Goal: Task Accomplishment & Management: Use online tool/utility

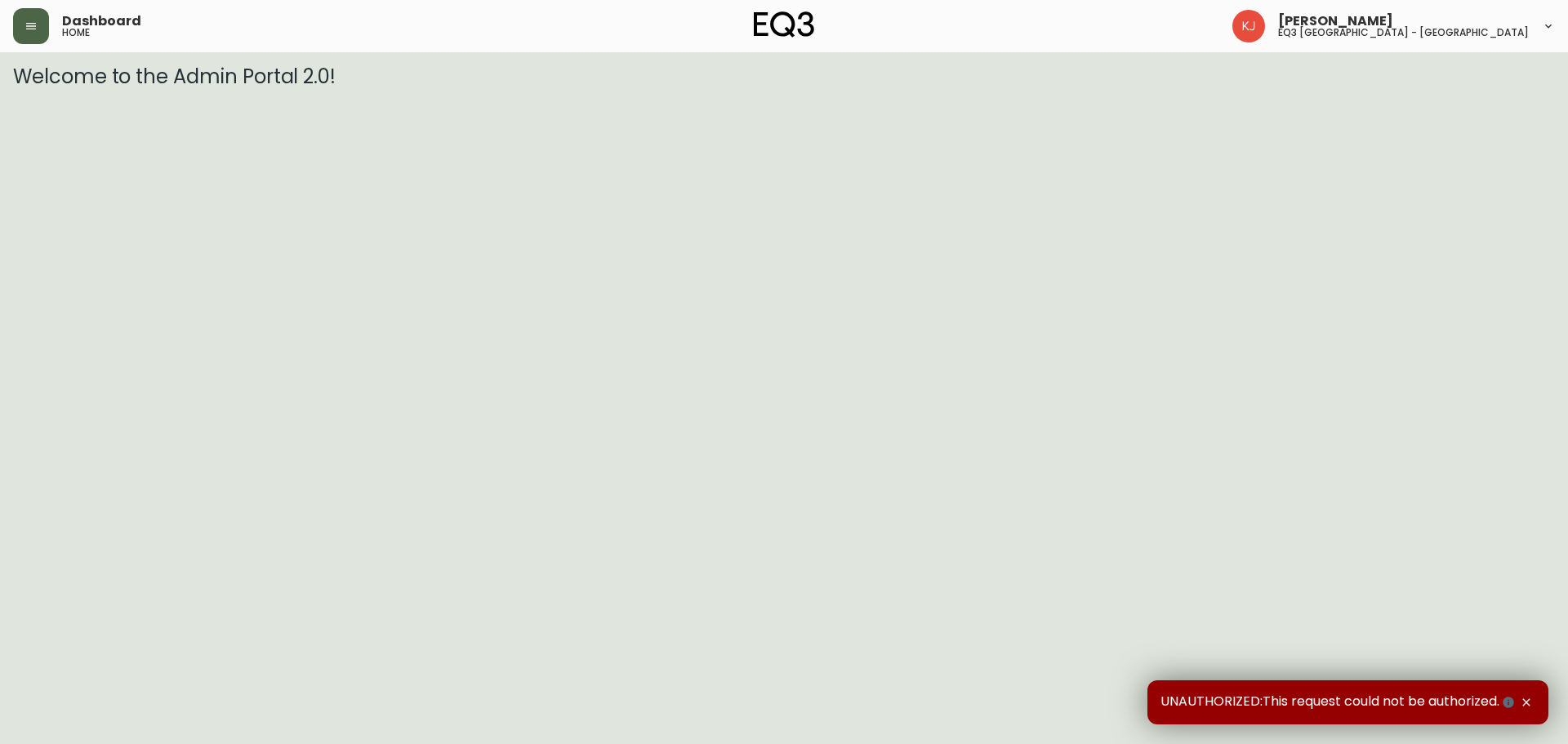
click at [19, 31] on button "button" at bounding box center [31, 26] width 36 height 36
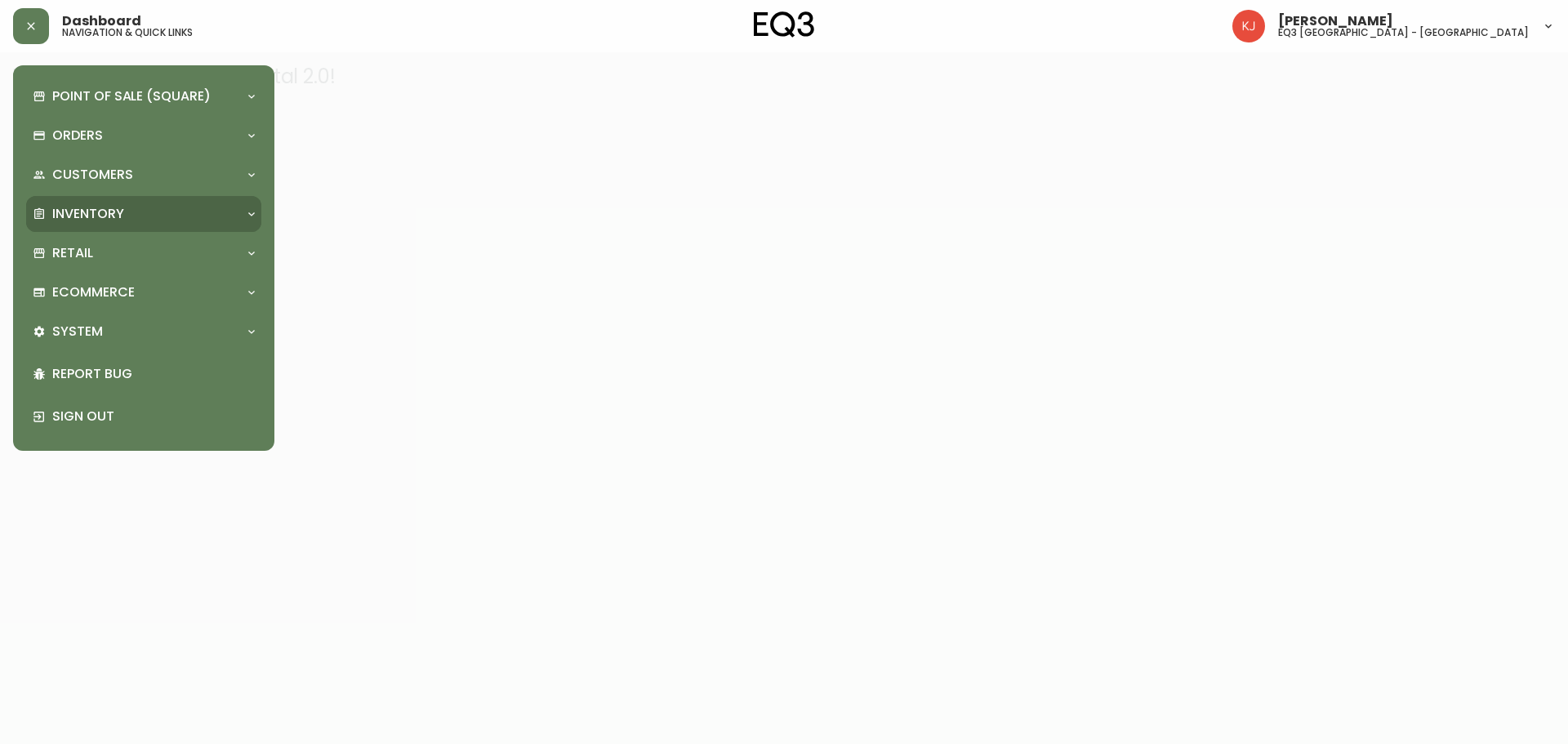
click at [123, 212] on p "Inventory" at bounding box center [88, 213] width 72 height 18
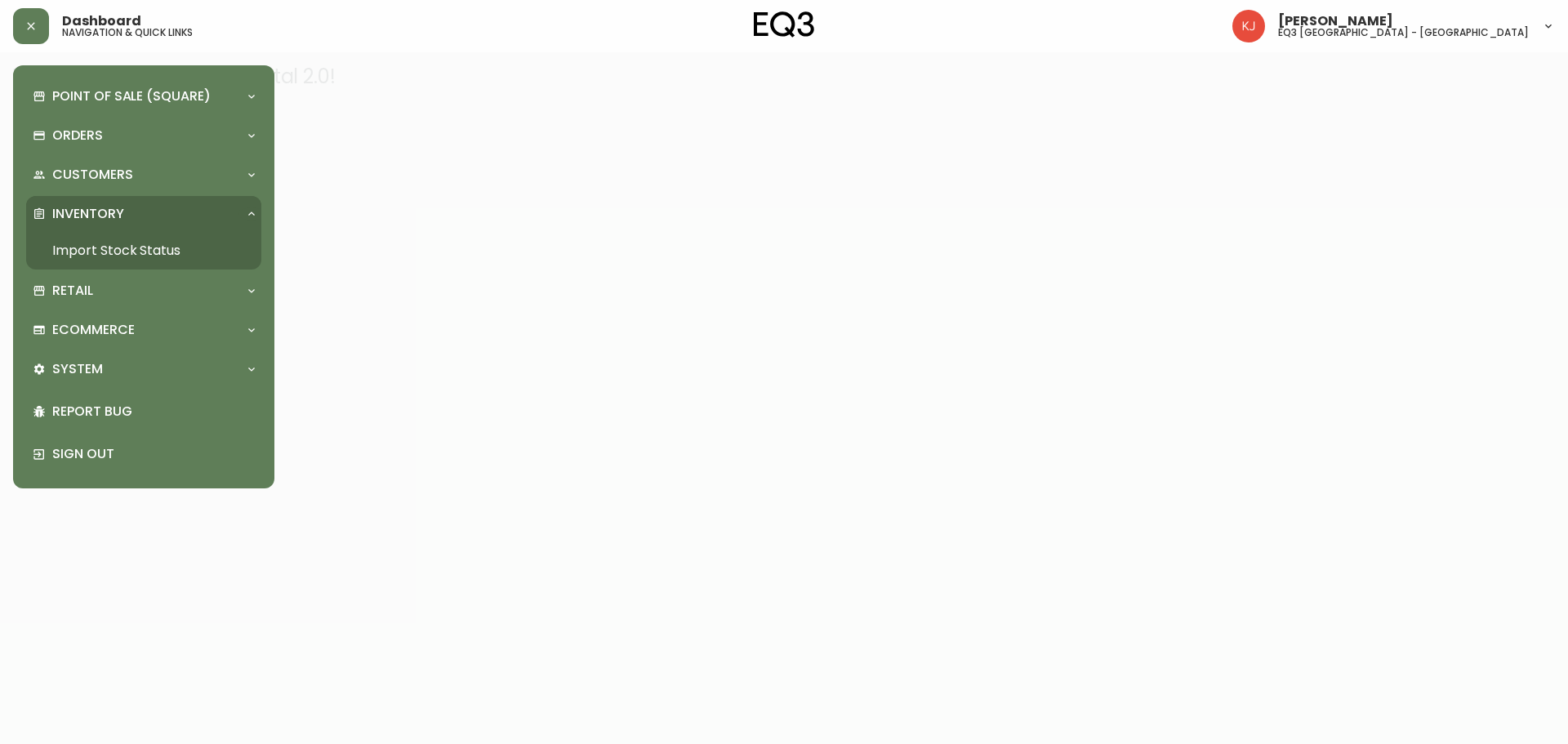
click at [161, 243] on link "Import Stock Status" at bounding box center [144, 250] width 236 height 38
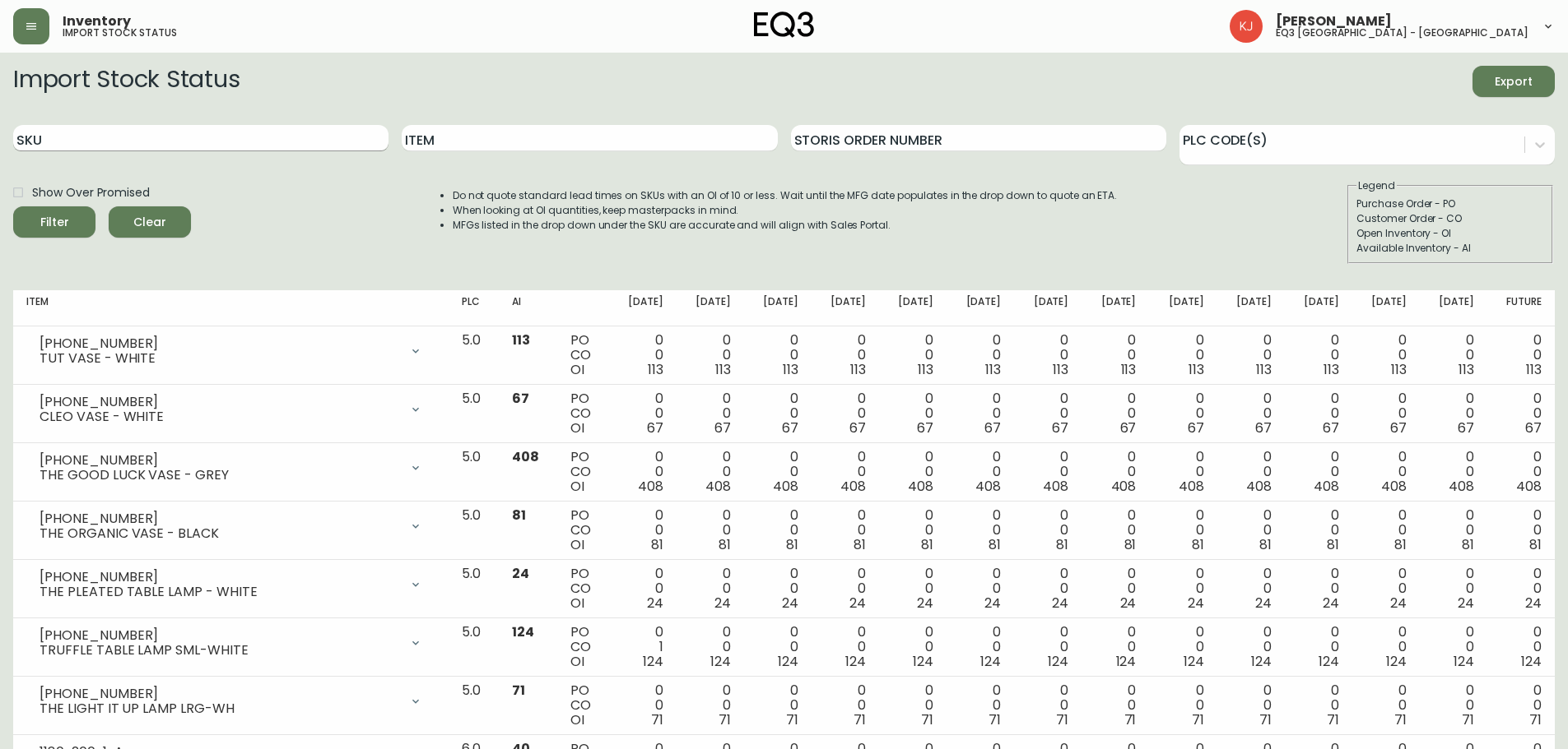
click at [232, 135] on input "SKU" at bounding box center [201, 138] width 376 height 26
paste input "3020-134-13-B"
click at [13, 206] on button "Filter" at bounding box center [54, 221] width 82 height 31
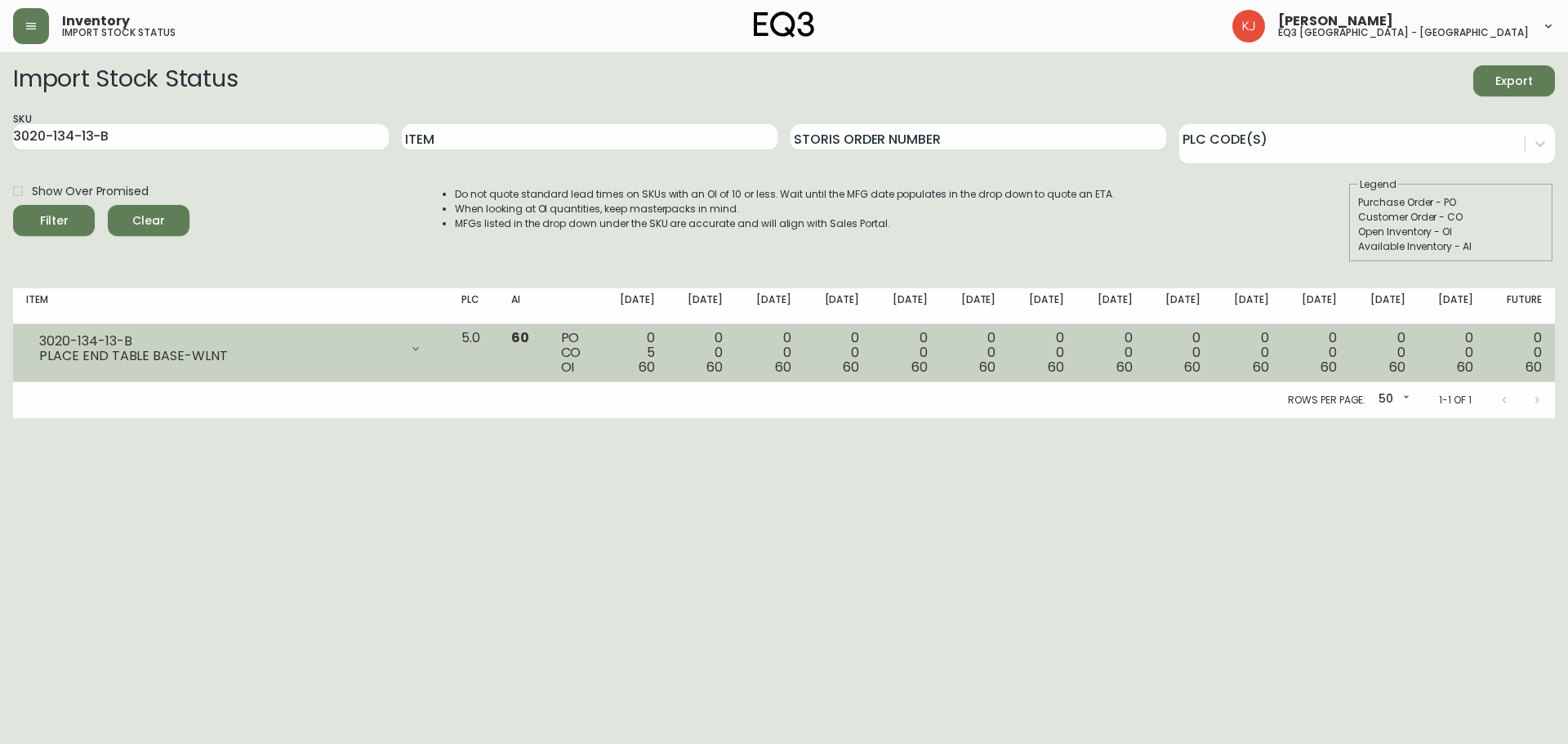
click at [298, 362] on div "PLACE END TABLE BASE-WLNT" at bounding box center [219, 356] width 360 height 15
drag, startPoint x: 548, startPoint y: 353, endPoint x: 519, endPoint y: 353, distance: 29.0
click at [547, 353] on td "60" at bounding box center [522, 353] width 49 height 58
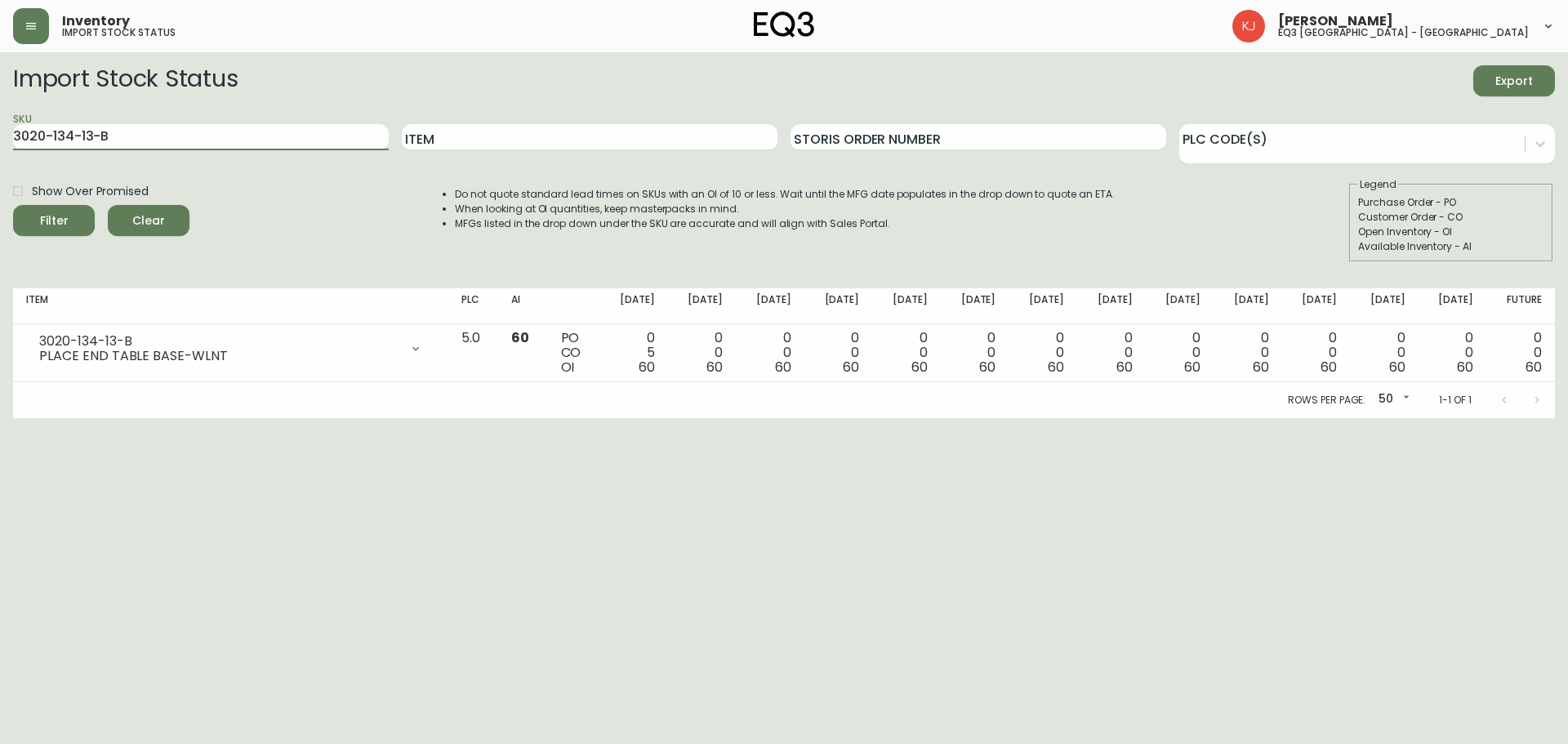
drag, startPoint x: 156, startPoint y: 134, endPoint x: 0, endPoint y: 102, distance: 159.2
click at [0, 102] on main "Import Stock Status Export SKU 3020-134-13-B Item Storis Order Number PLC Code(…" at bounding box center [784, 235] width 1568 height 366
paste input "6-0-A"
click at [13, 205] on button "Filter" at bounding box center [54, 220] width 82 height 31
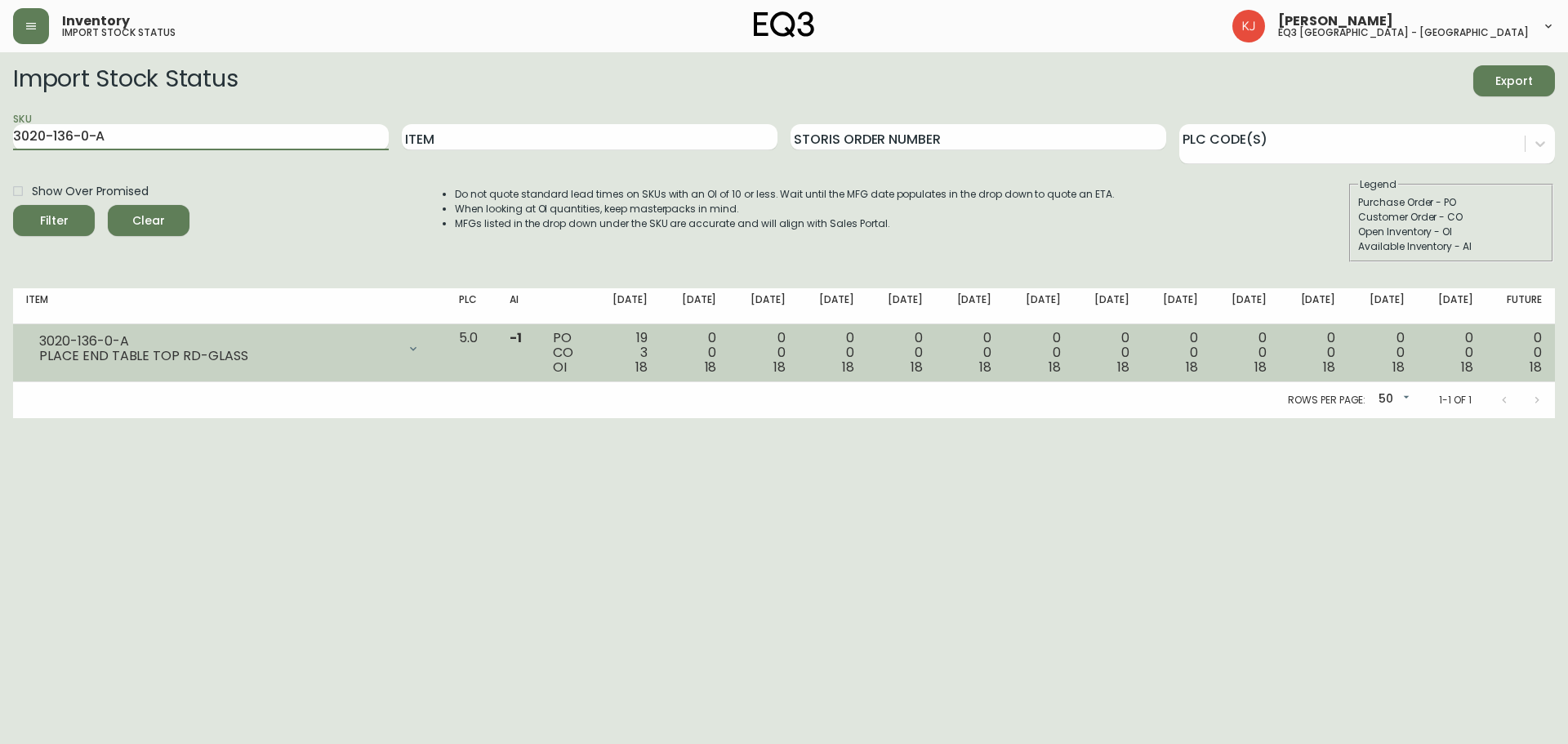
click at [826, 366] on td "0 0 18" at bounding box center [833, 353] width 69 height 58
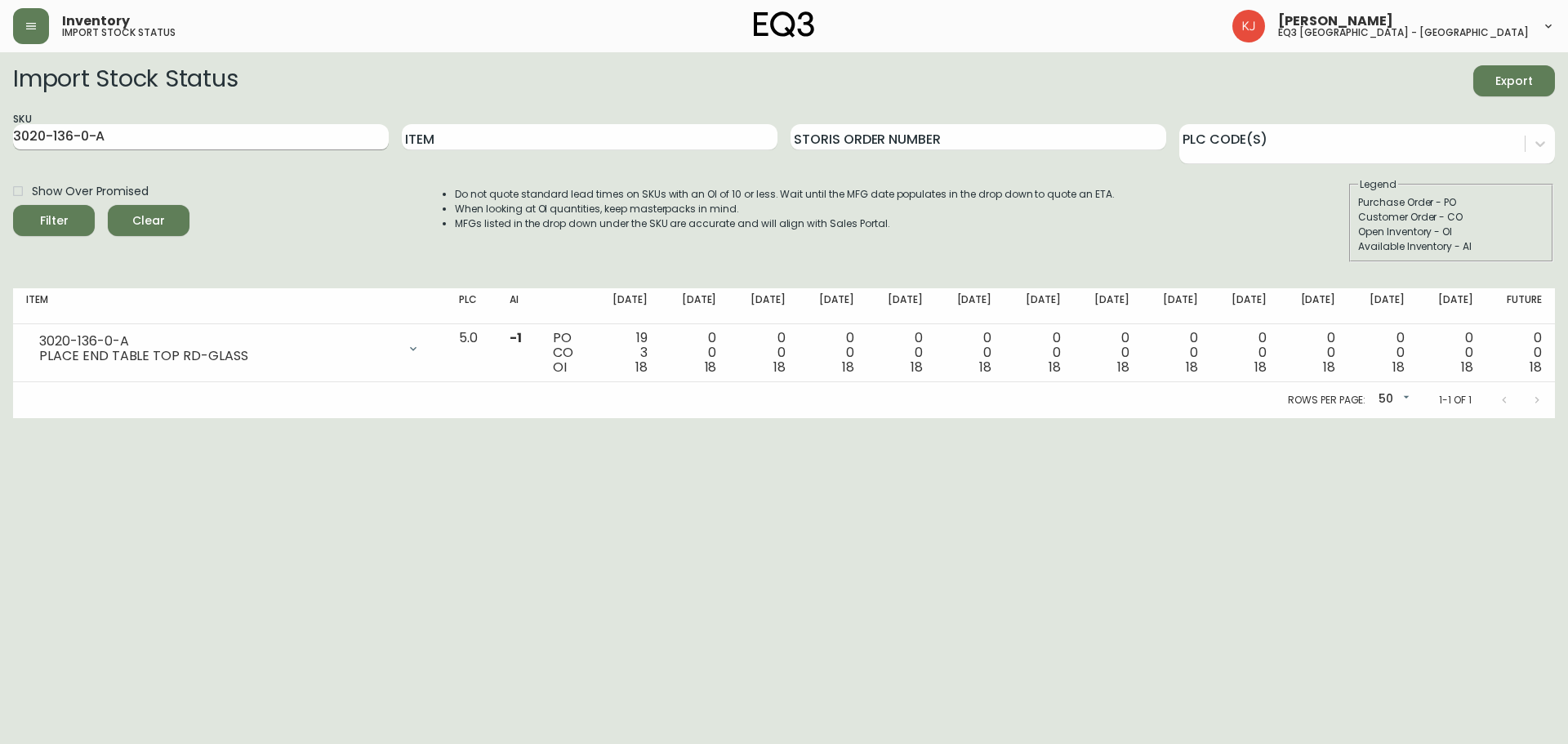
drag, startPoint x: 163, startPoint y: 132, endPoint x: 76, endPoint y: 127, distance: 87.1
click at [142, 133] on input "3020-136-0-A" at bounding box center [200, 137] width 376 height 26
click at [13, 120] on div "SKU 3020-136-0-A" at bounding box center [200, 137] width 376 height 53
drag, startPoint x: 311, startPoint y: 187, endPoint x: 92, endPoint y: 154, distance: 221.5
click at [92, 154] on form "Import Stock Status Export SKU 3020-136-0-A Item Storis Order Number PLC Code(s…" at bounding box center [784, 163] width 1542 height 197
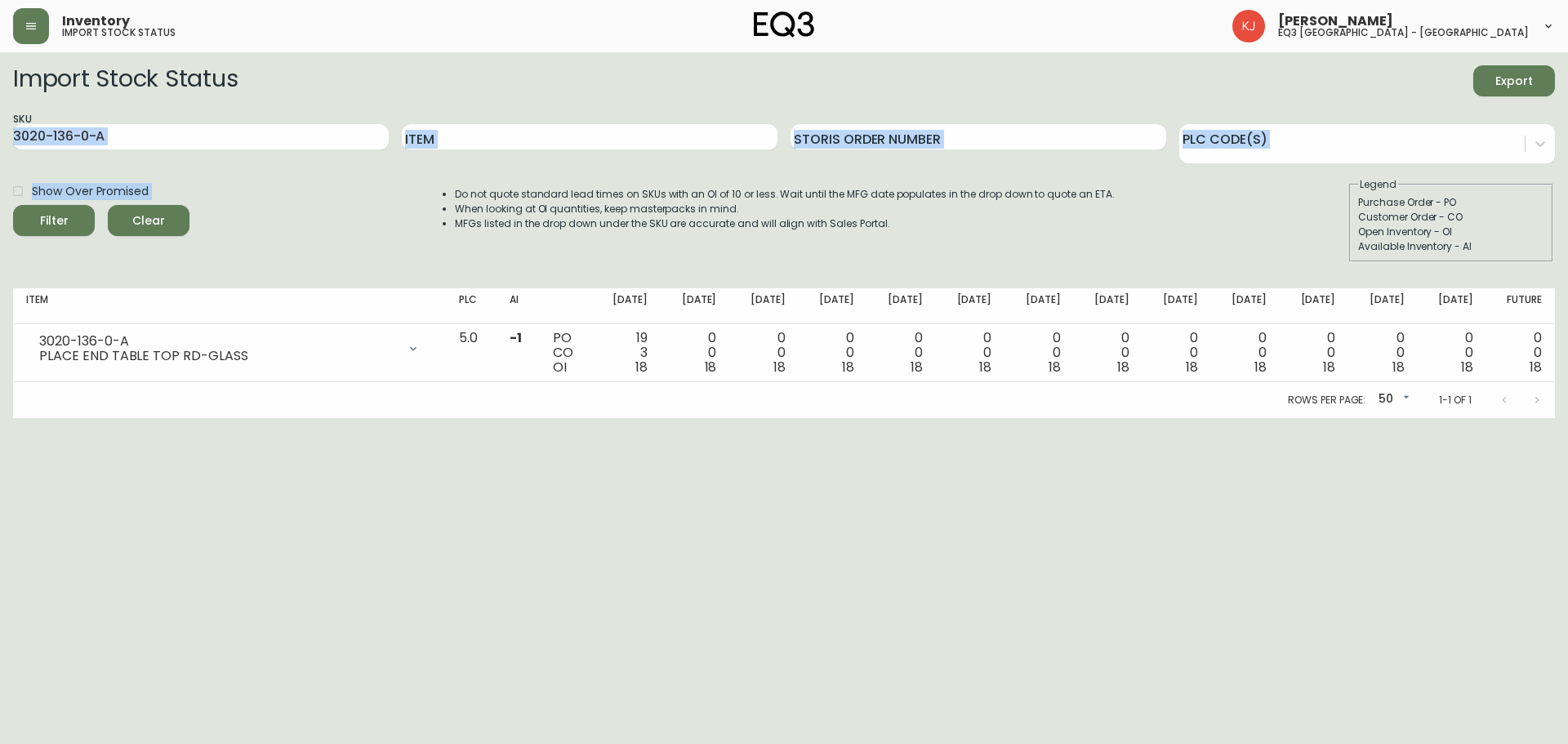
click at [454, 171] on form "Import Stock Status Export SKU 3020-136-0-A Item Storis Order Number PLC Code(s…" at bounding box center [784, 163] width 1542 height 197
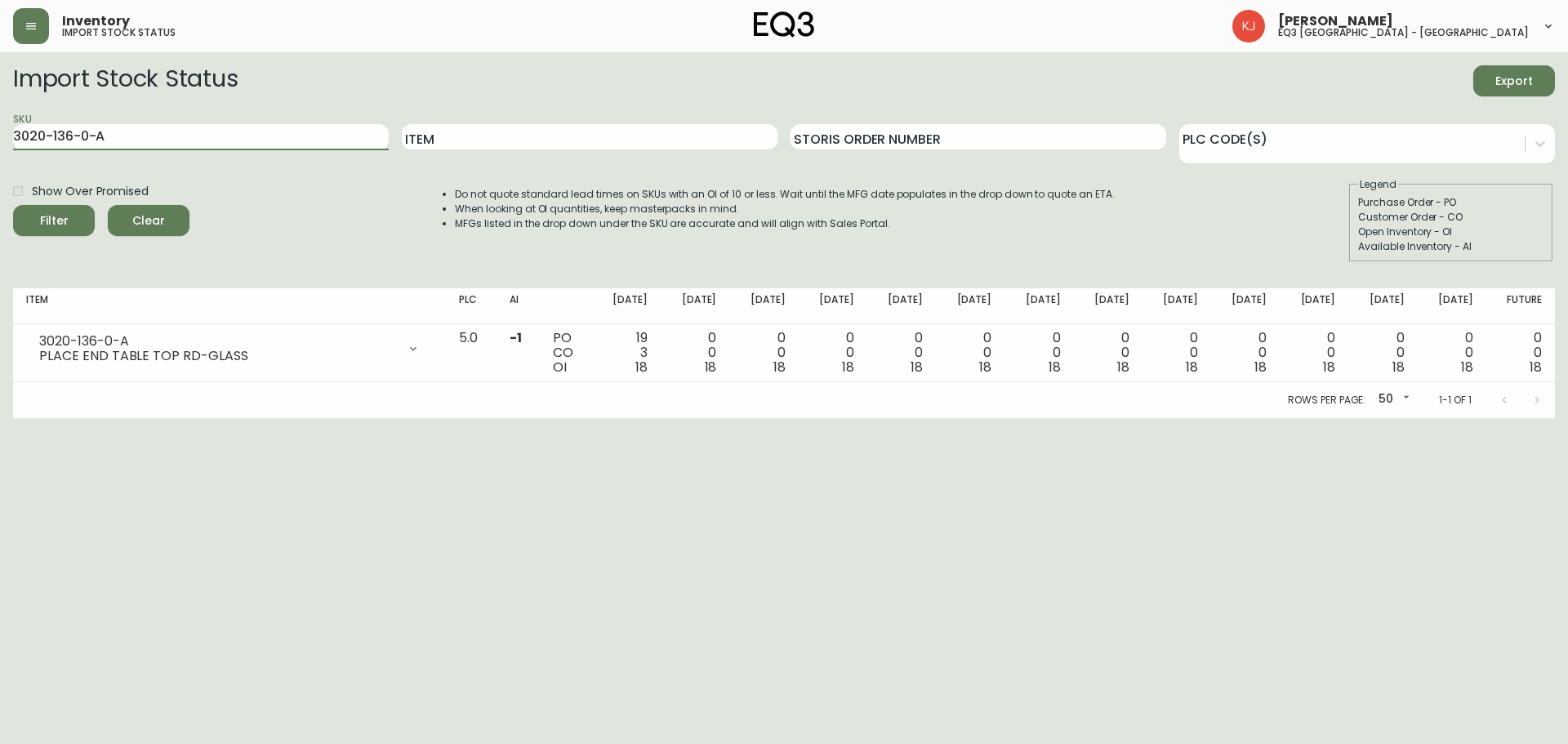
drag, startPoint x: 217, startPoint y: 130, endPoint x: 0, endPoint y: 99, distance: 219.2
click at [0, 99] on main "Import Stock Status Export SKU 3020-136-0-A Item Storis Order Number PLC Code(s…" at bounding box center [784, 235] width 1568 height 366
paste input "846-15"
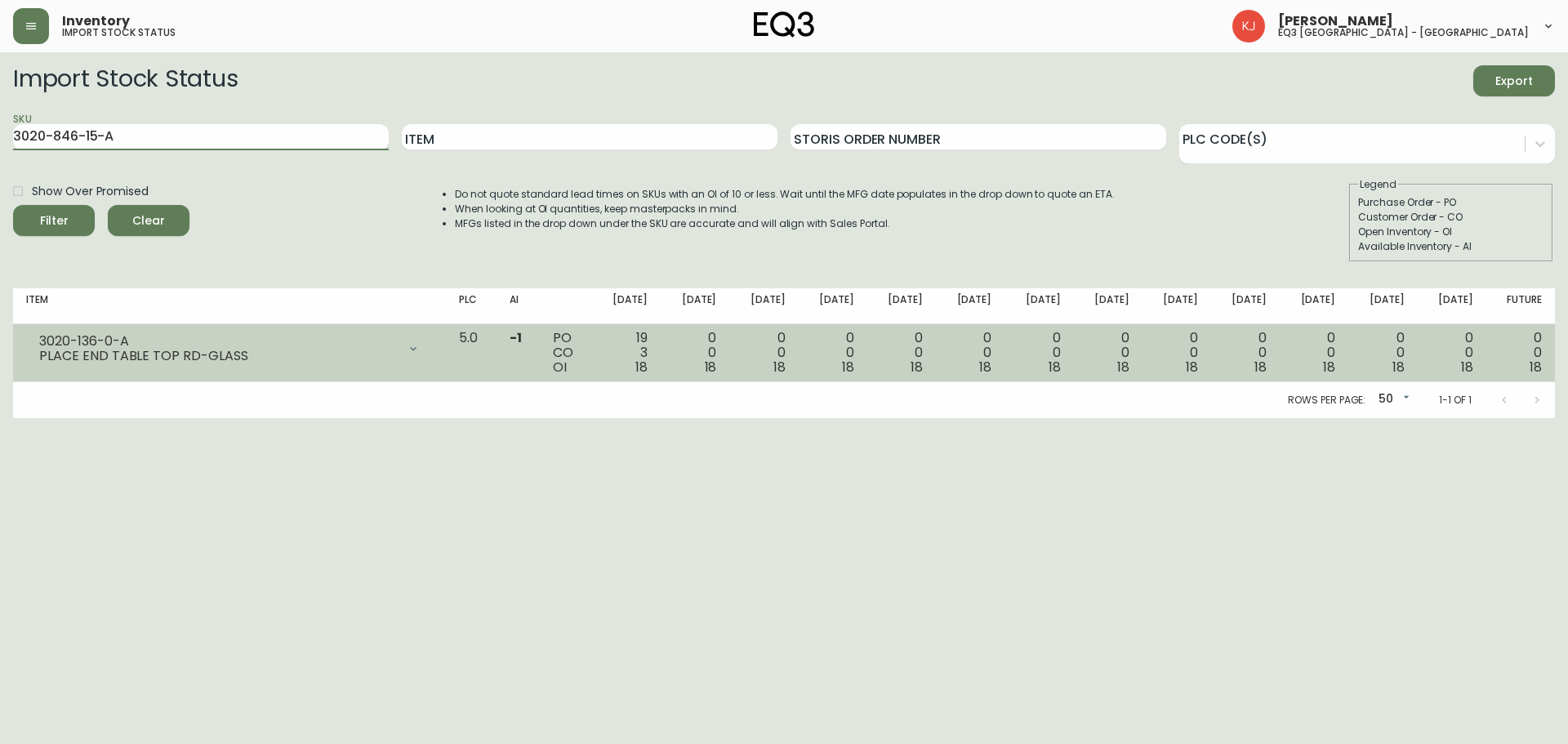
click at [13, 205] on button "Filter" at bounding box center [54, 220] width 82 height 31
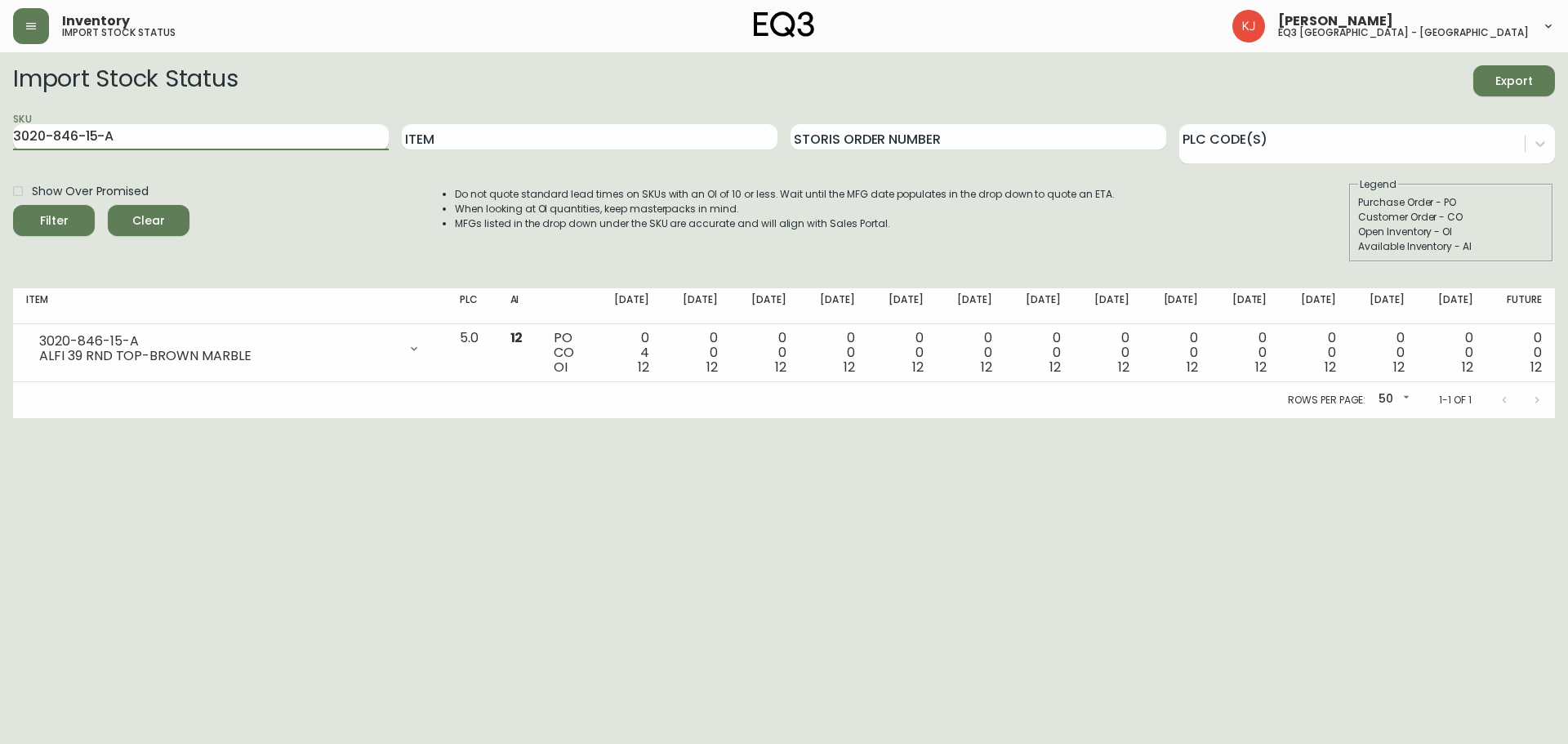
click at [261, 139] on input "3020-846-15-A" at bounding box center [200, 137] width 376 height 26
drag, startPoint x: 124, startPoint y: 137, endPoint x: 0, endPoint y: 109, distance: 127.1
click at [0, 109] on main "Import Stock Status Export SKU 3020-846-15-A Item Storis Order Number PLC Code(…" at bounding box center [784, 235] width 1568 height 366
paste input "B"
type input "3020-846-15-B"
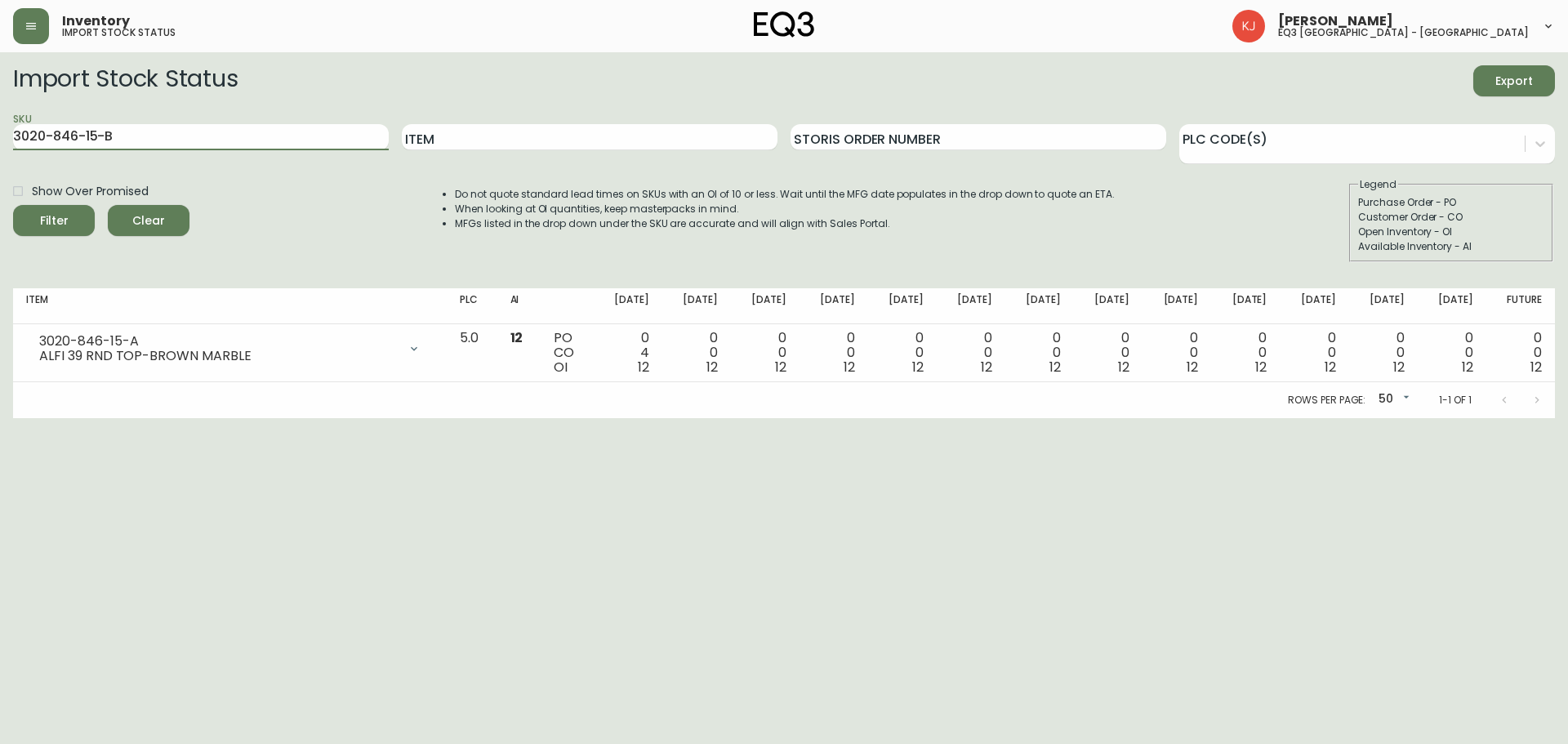
click at [13, 205] on button "Filter" at bounding box center [54, 220] width 82 height 31
